Goal: Task Accomplishment & Management: Use online tool/utility

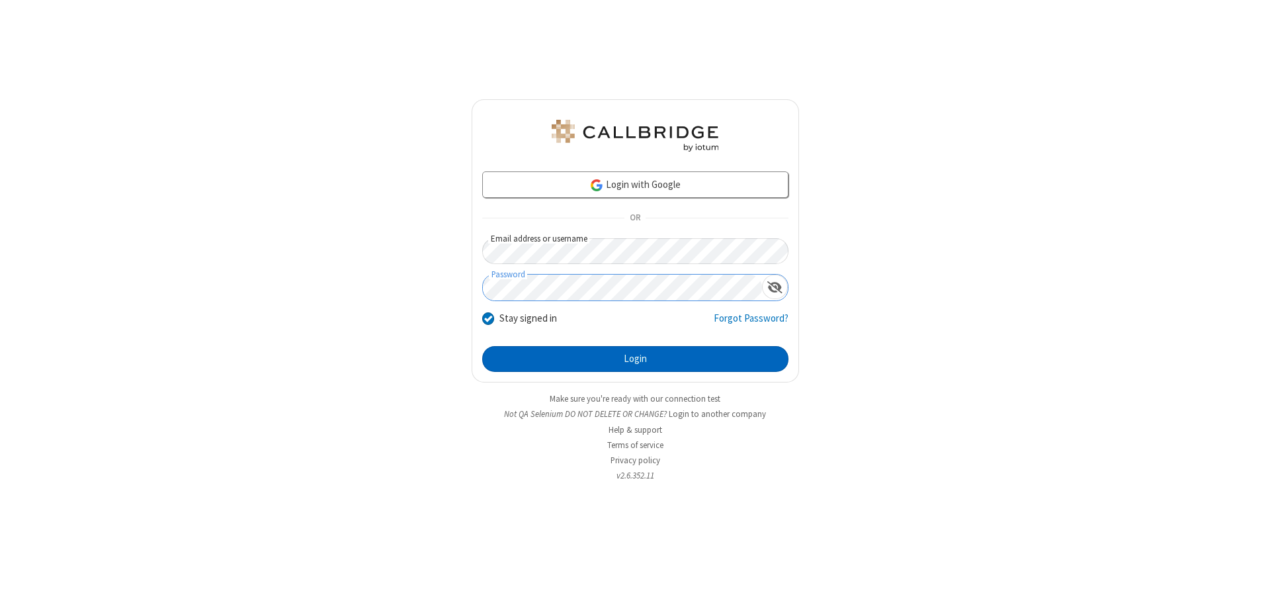
click at [635, 359] on button "Login" at bounding box center [635, 359] width 306 height 26
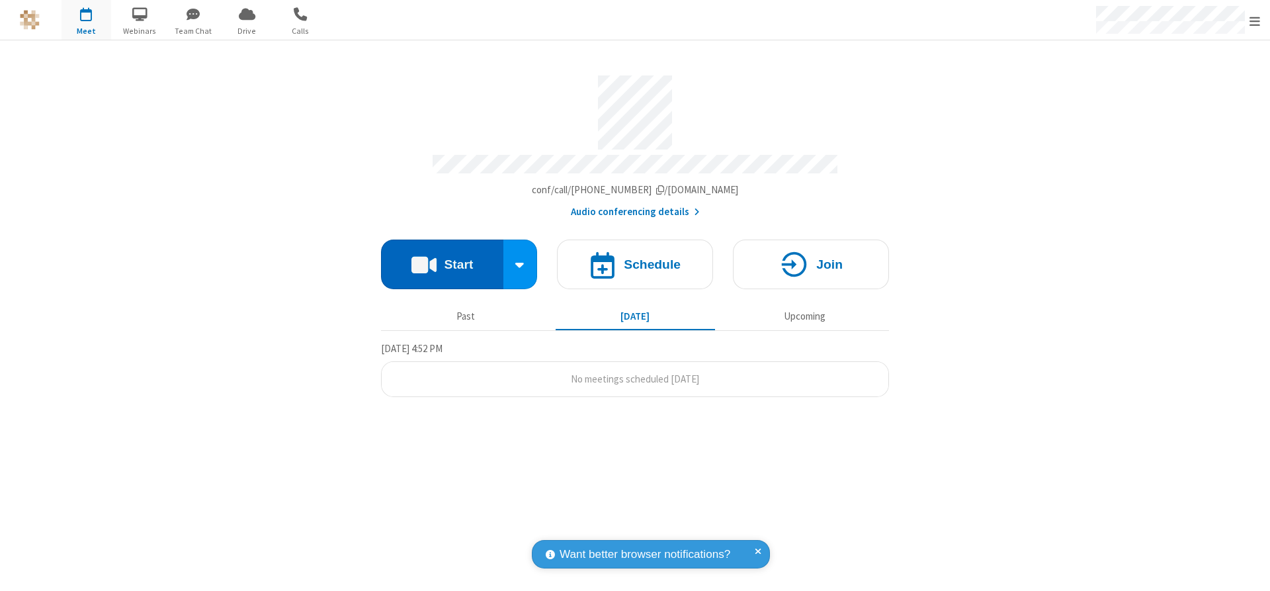
click at [442, 259] on button "Start" at bounding box center [442, 264] width 122 height 50
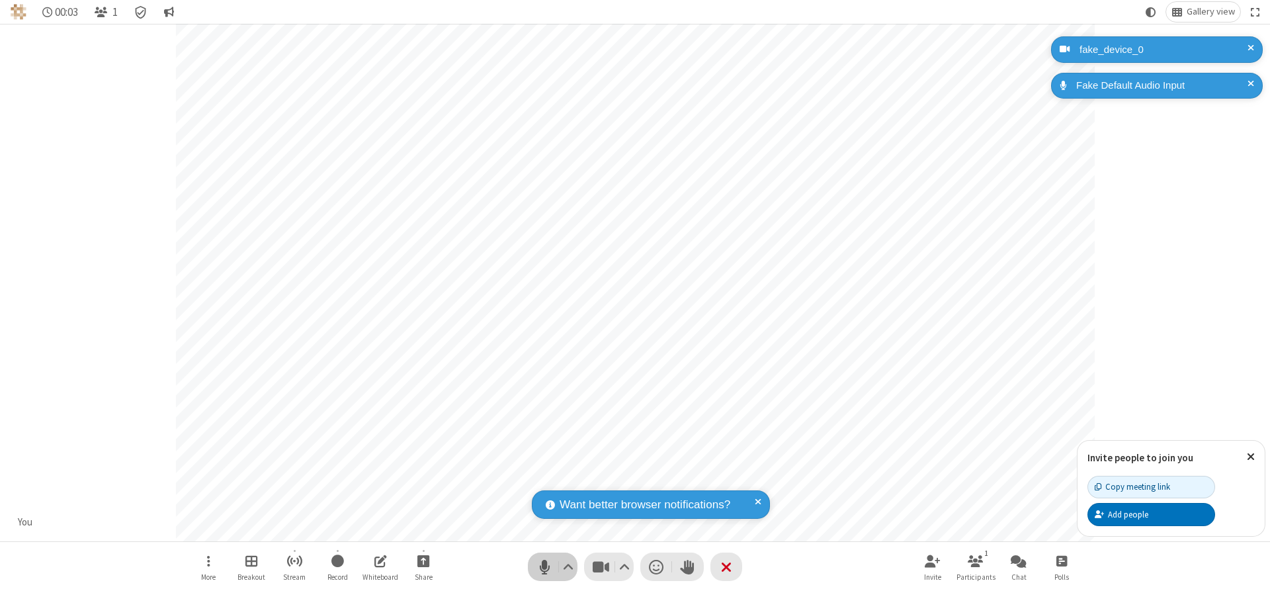
click at [544, 566] on span "Mute (Alt+A)" at bounding box center [545, 566] width 20 height 19
click at [544, 566] on span "Unmute (Alt+A)" at bounding box center [545, 566] width 20 height 19
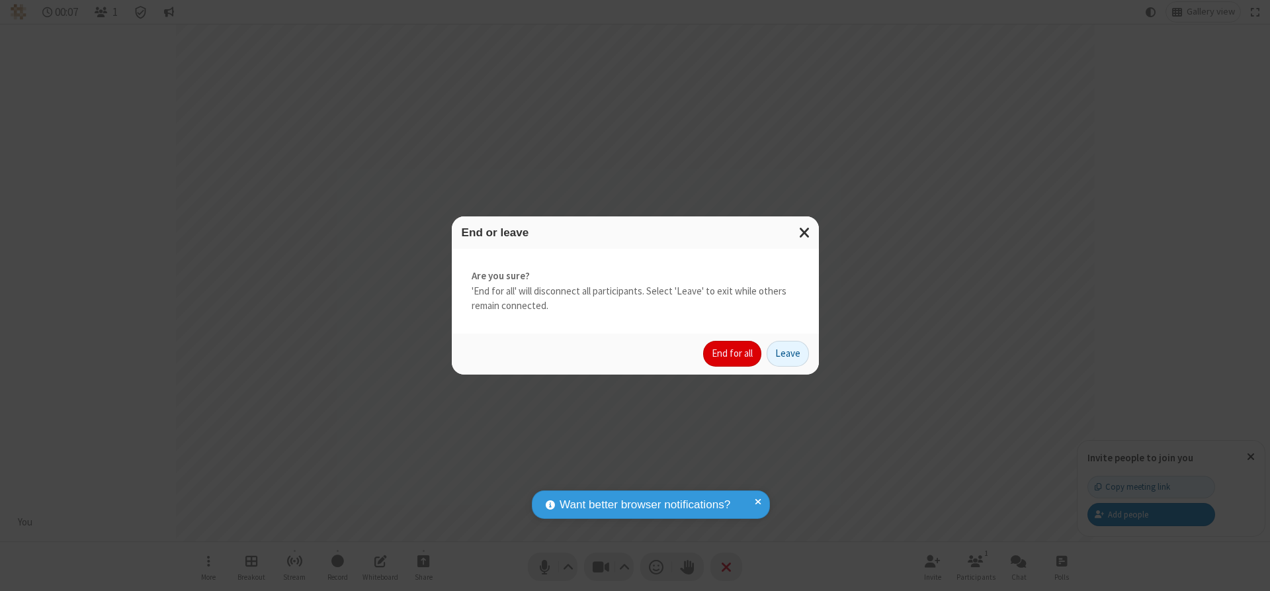
click at [733, 353] on button "End for all" at bounding box center [732, 354] width 58 height 26
